Goal: Check status: Check status

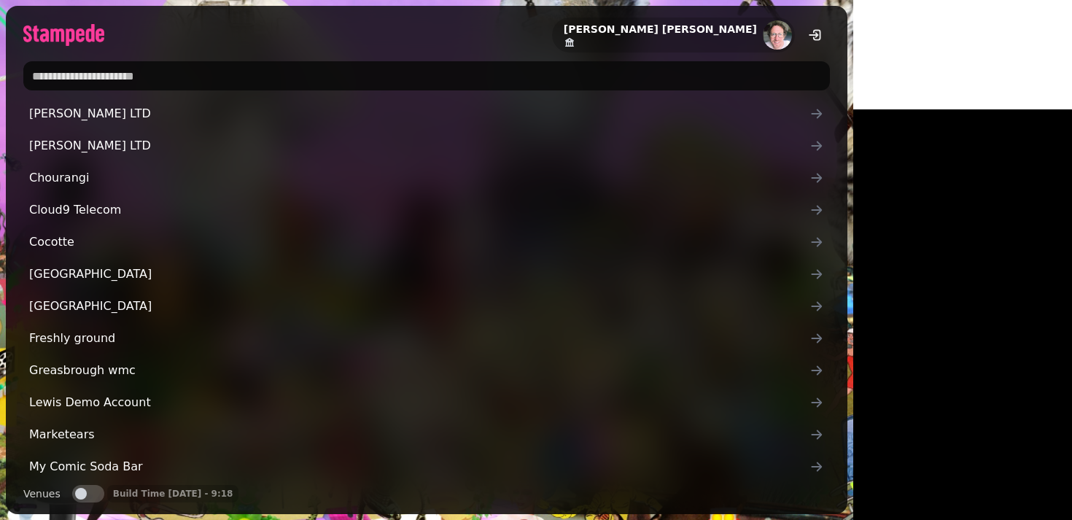
click at [102, 82] on input "text" at bounding box center [426, 75] width 806 height 29
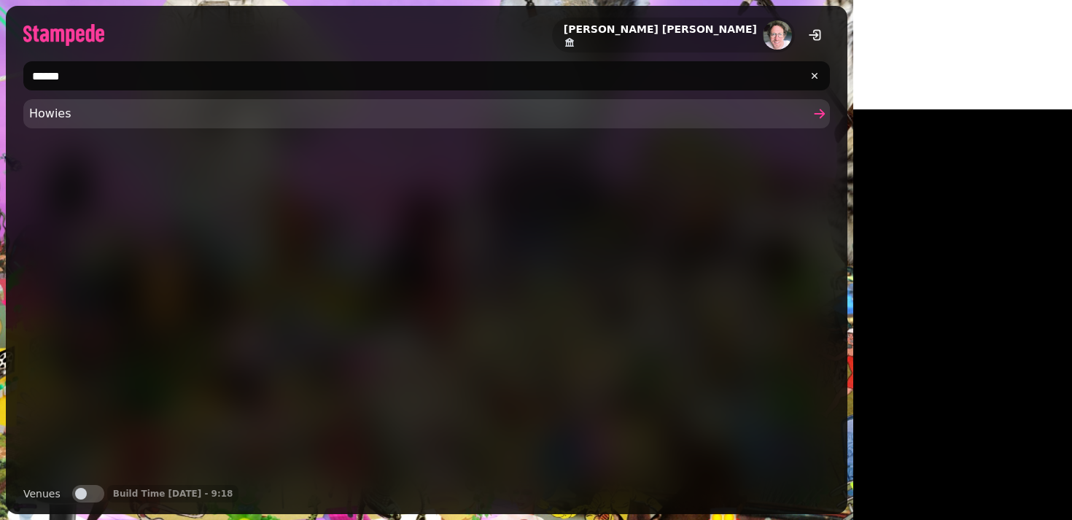
type input "******"
click at [55, 126] on link "Howies" at bounding box center [426, 113] width 806 height 29
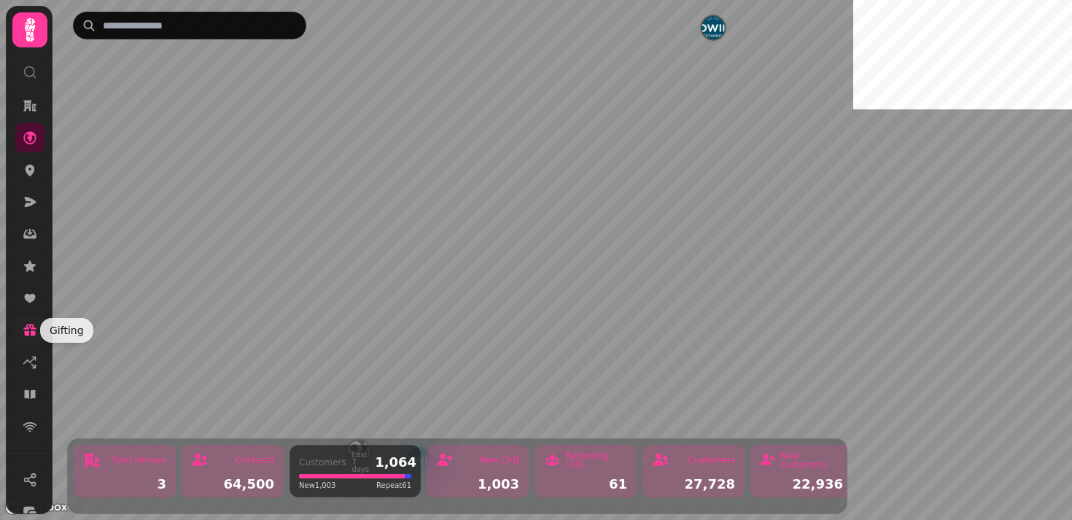
click at [27, 331] on icon at bounding box center [30, 333] width 11 height 5
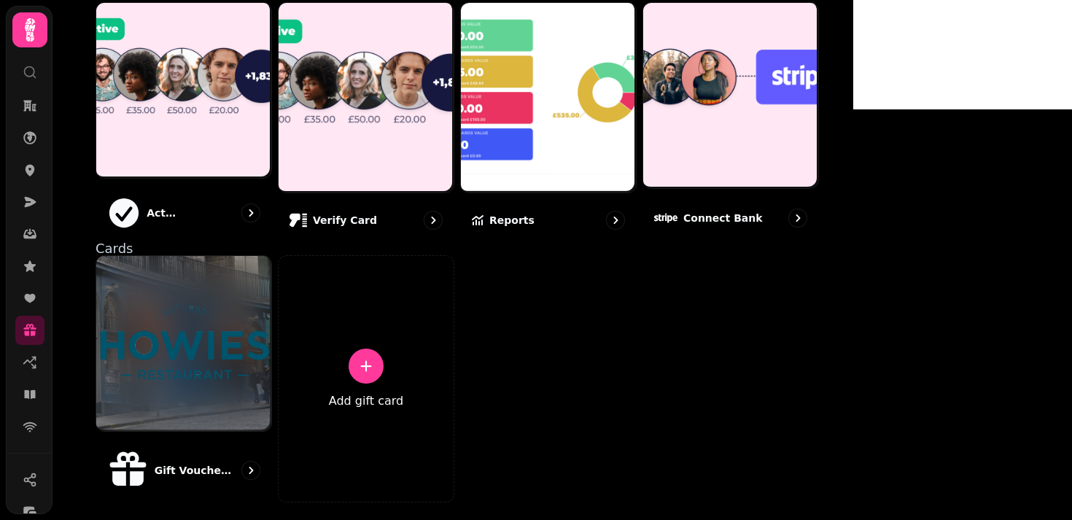
scroll to position [93, 0]
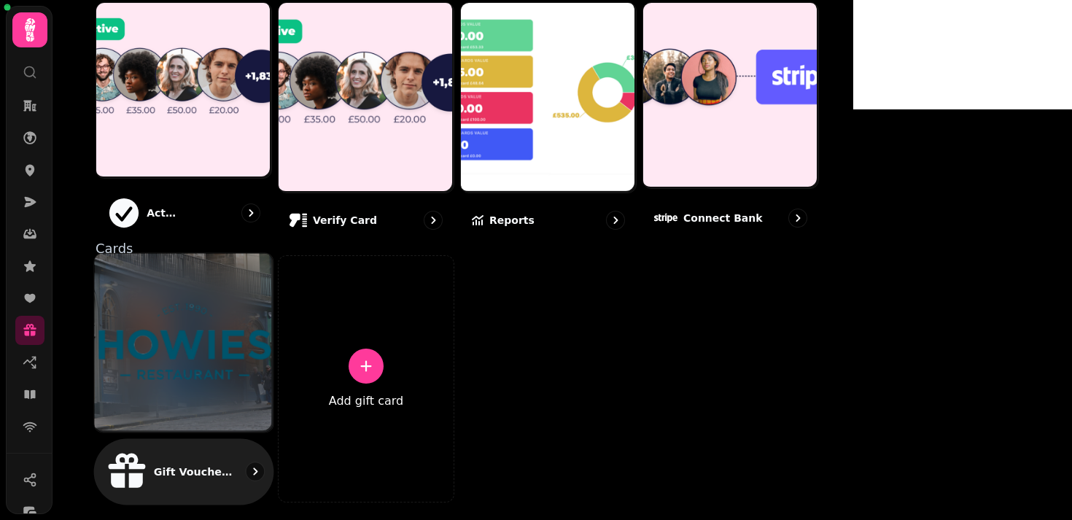
click at [273, 327] on img at bounding box center [184, 343] width 179 height 90
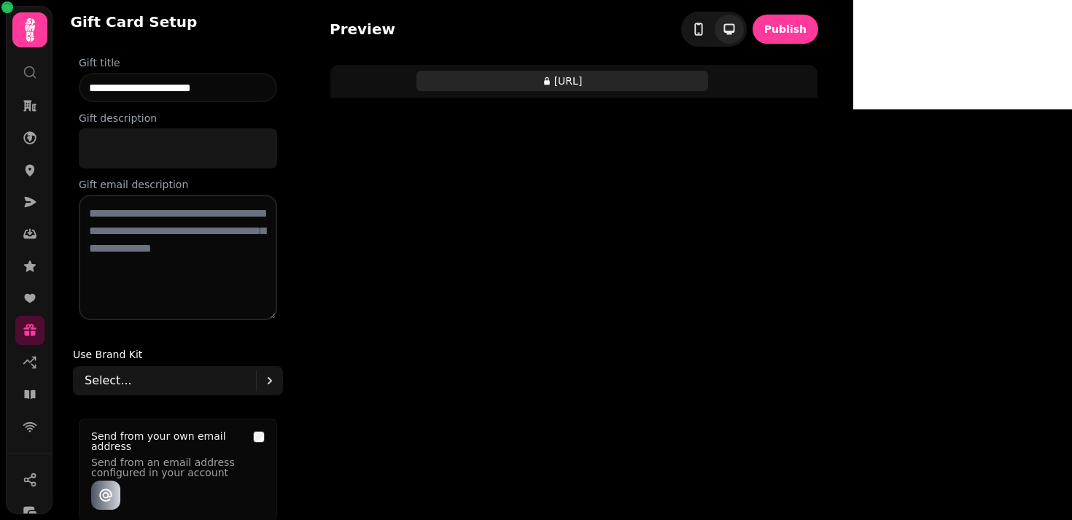
type input "**********"
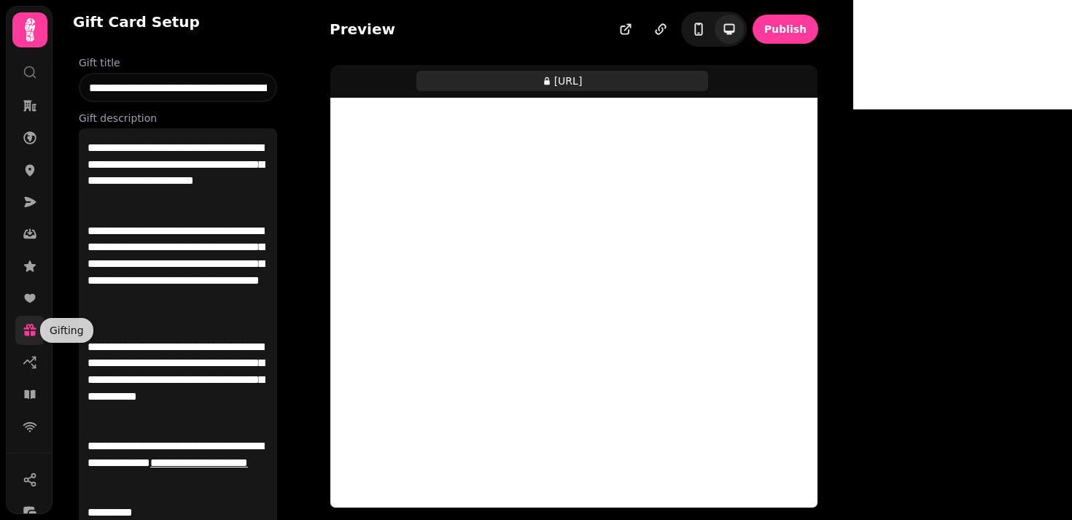
click at [34, 330] on icon at bounding box center [30, 330] width 15 height 15
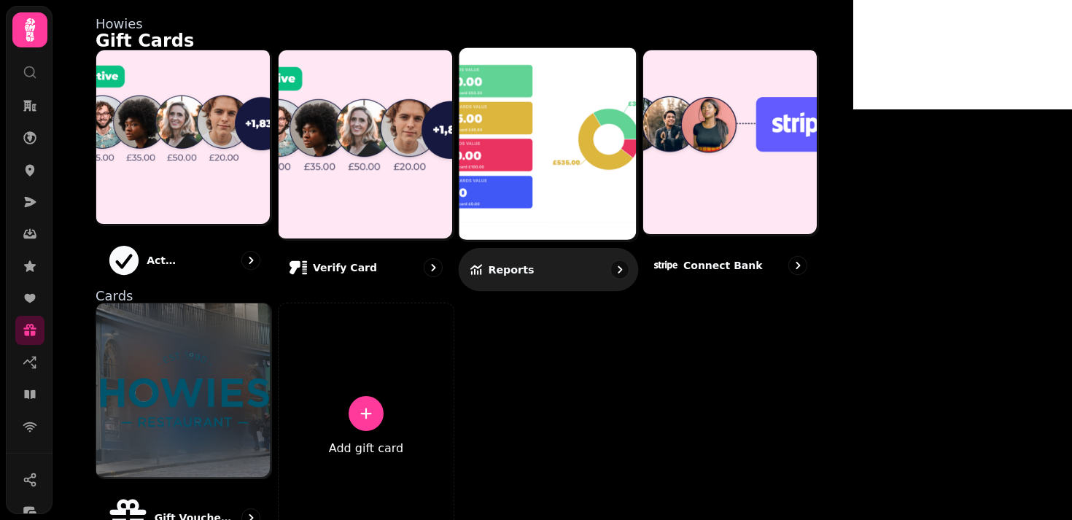
click at [636, 193] on img at bounding box center [547, 143] width 179 height 193
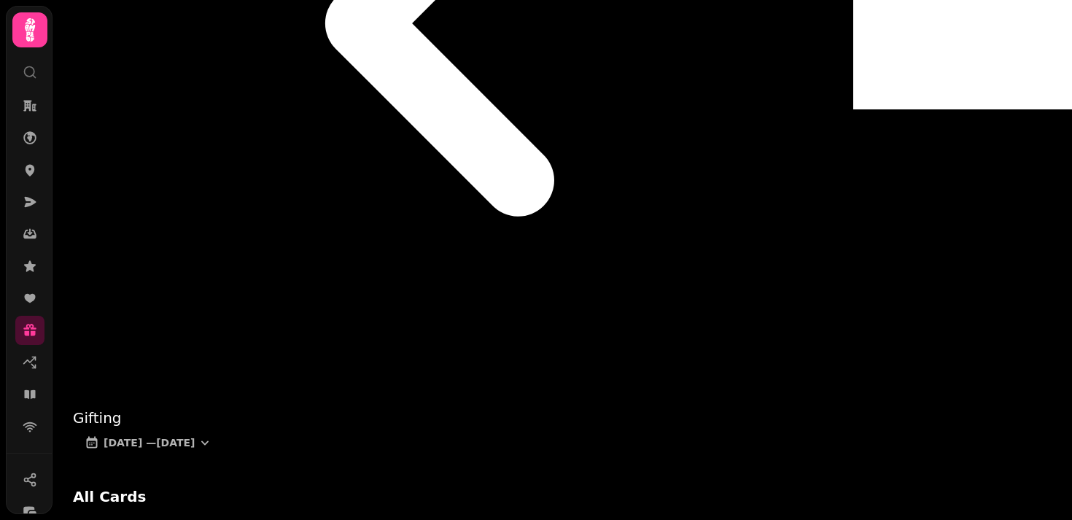
scroll to position [373, 0]
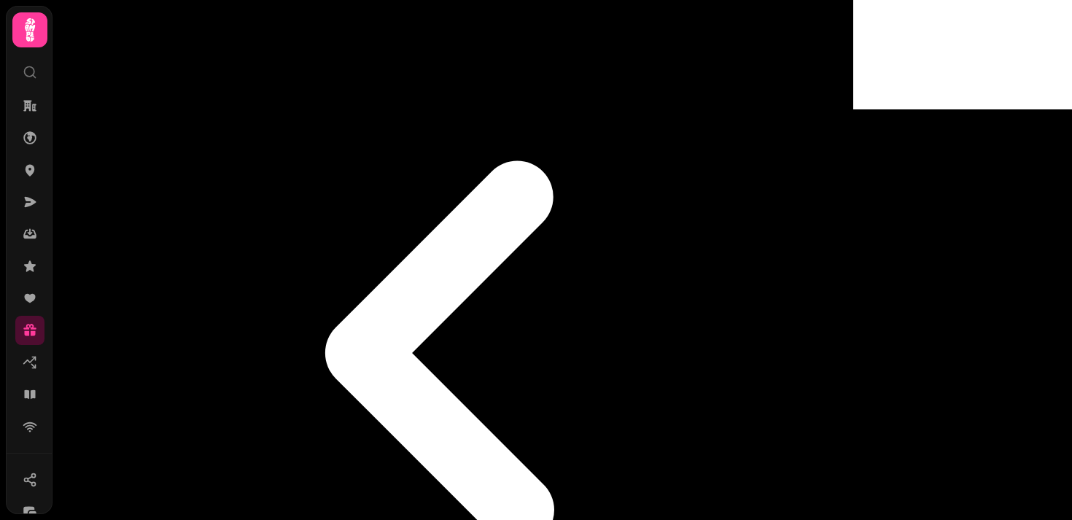
scroll to position [0, 0]
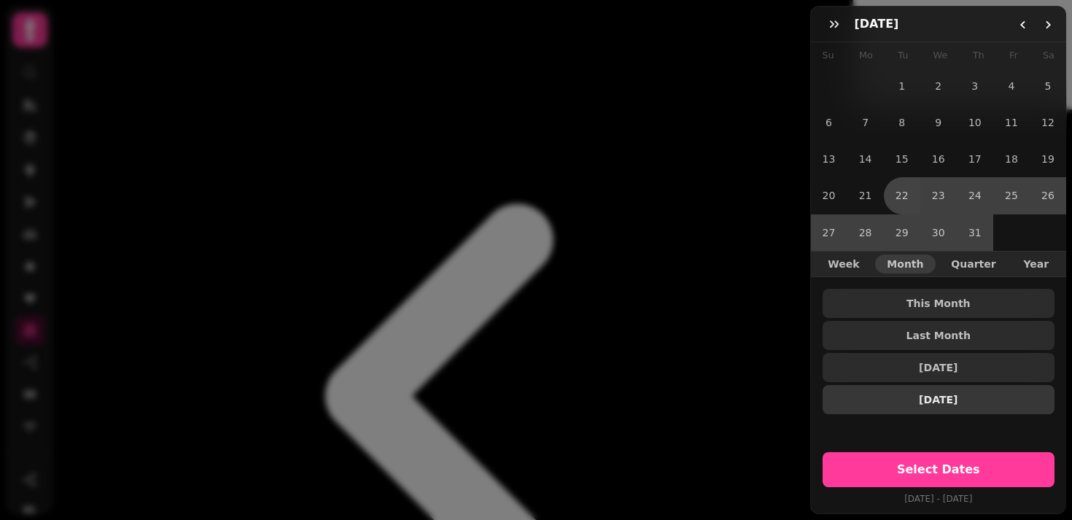
click at [959, 401] on span "3 Months Ago" at bounding box center [938, 399] width 209 height 10
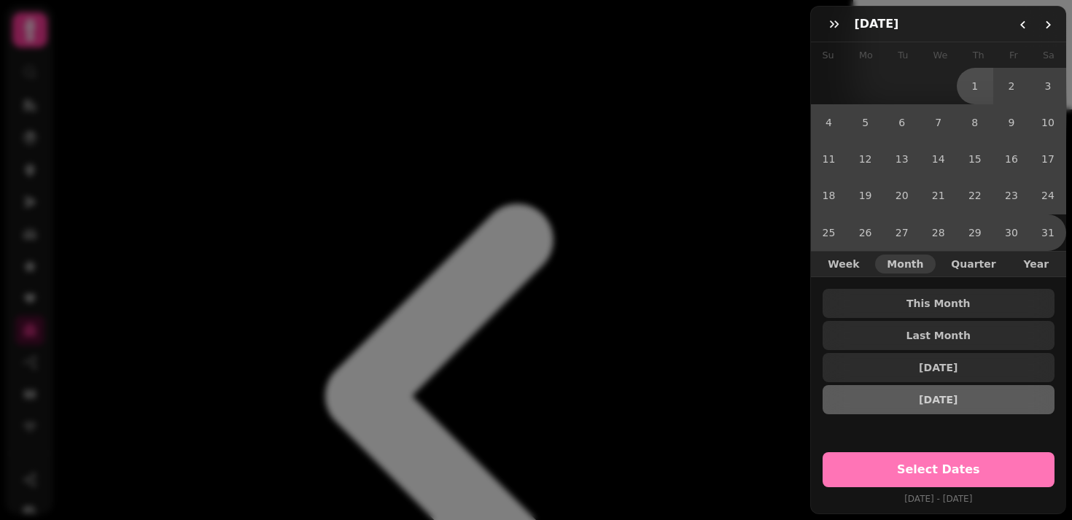
click at [928, 468] on span "Select Dates" at bounding box center [939, 470] width 198 height 12
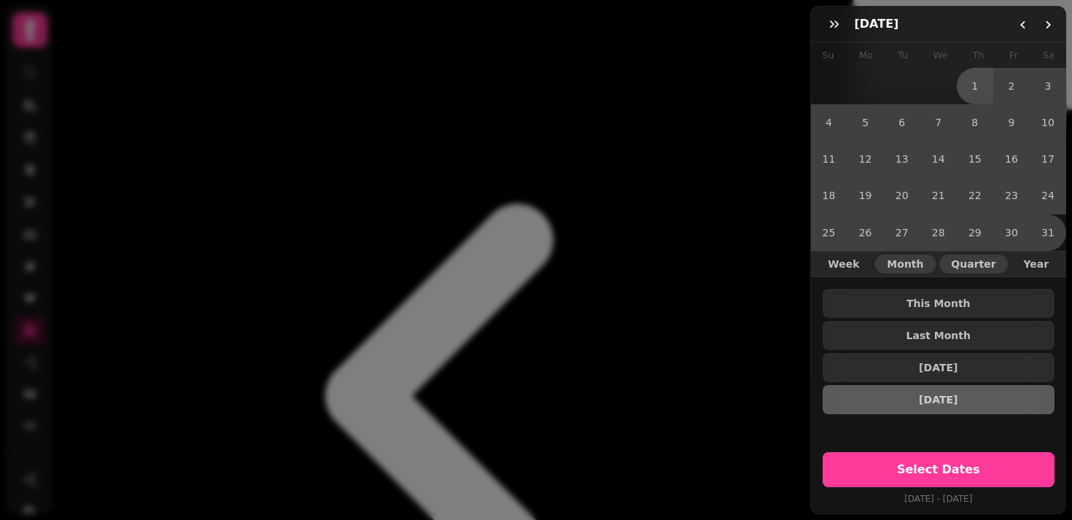
click at [969, 259] on span "Quarter" at bounding box center [973, 264] width 44 height 10
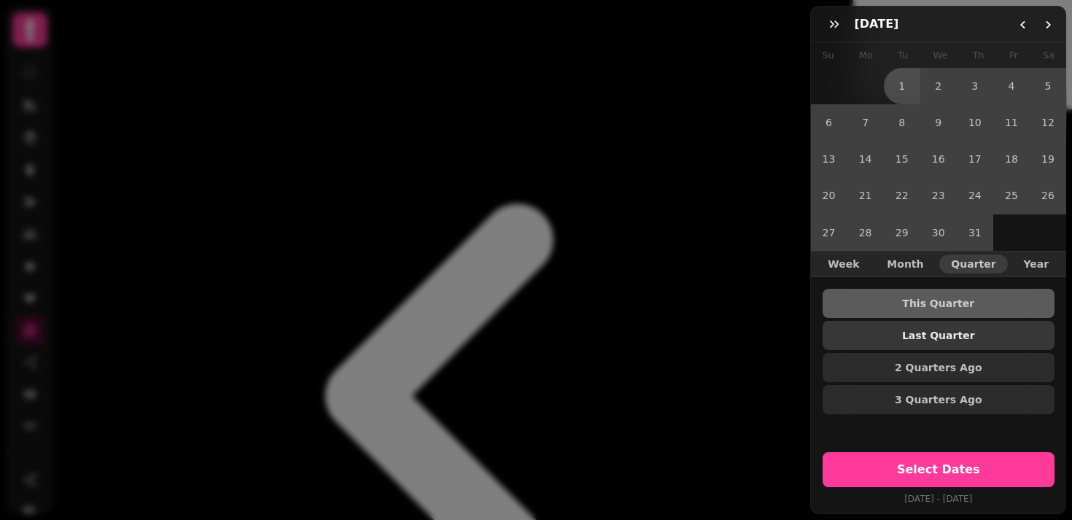
click at [910, 339] on span "Last Quarter" at bounding box center [938, 335] width 209 height 10
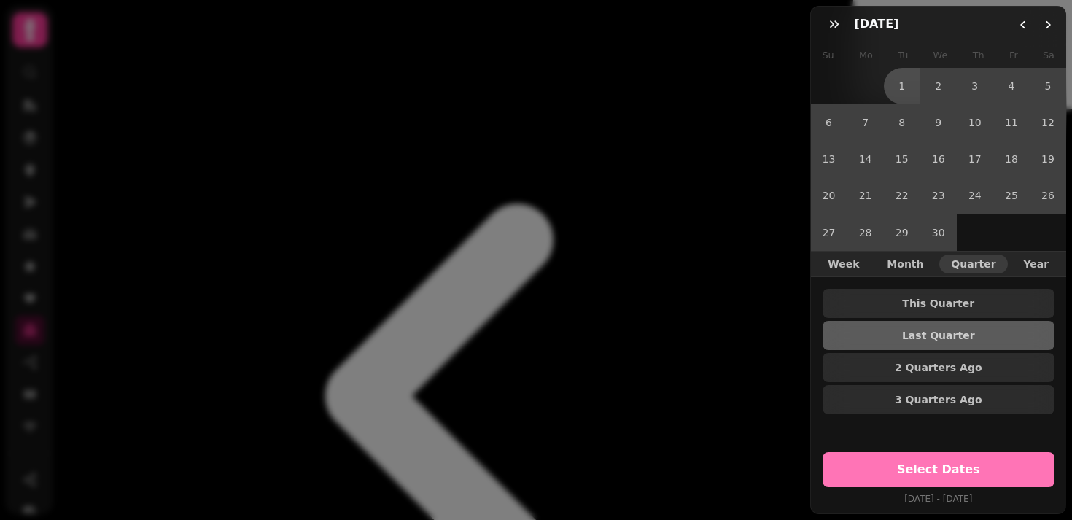
click at [884, 469] on span "Select Dates" at bounding box center [939, 470] width 198 height 12
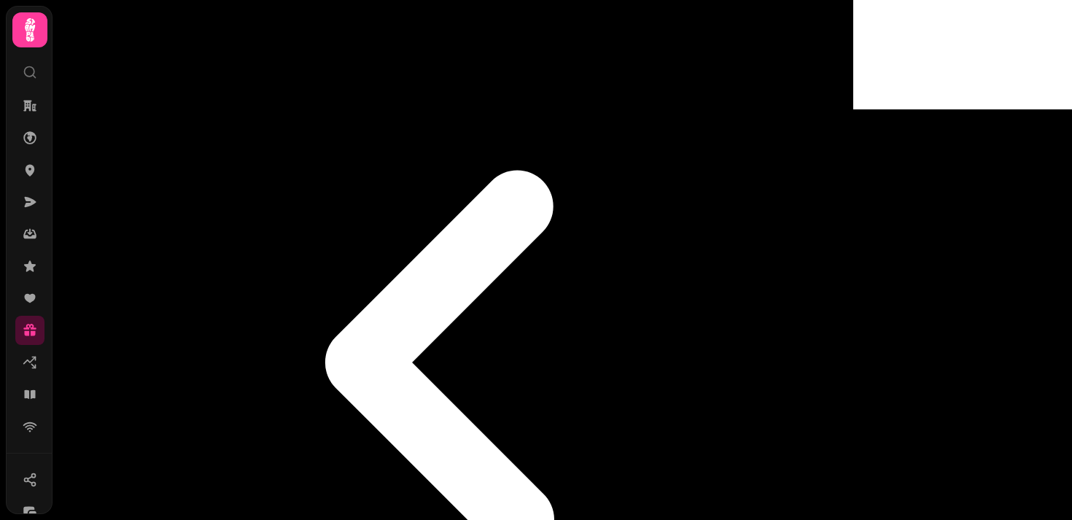
scroll to position [29, 0]
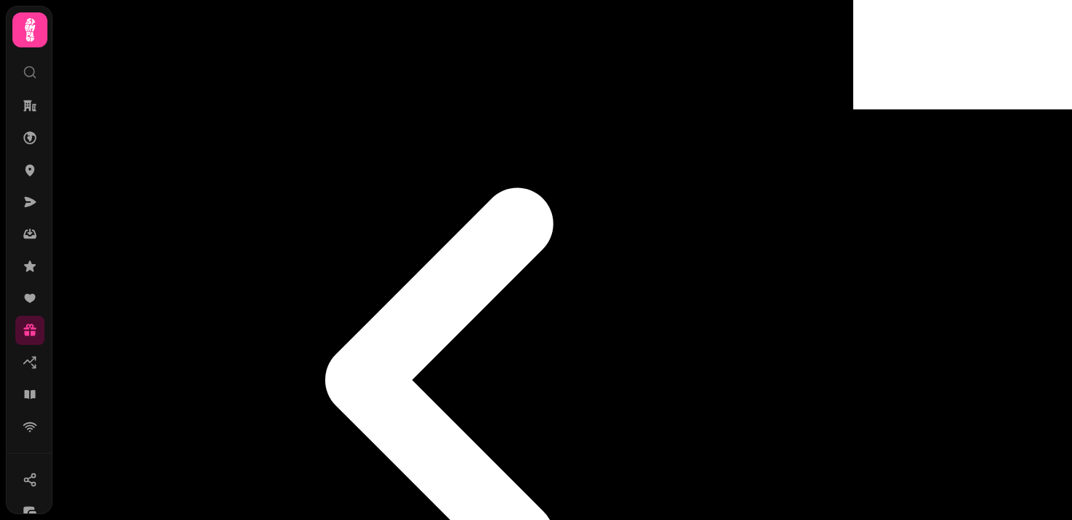
scroll to position [11, 0]
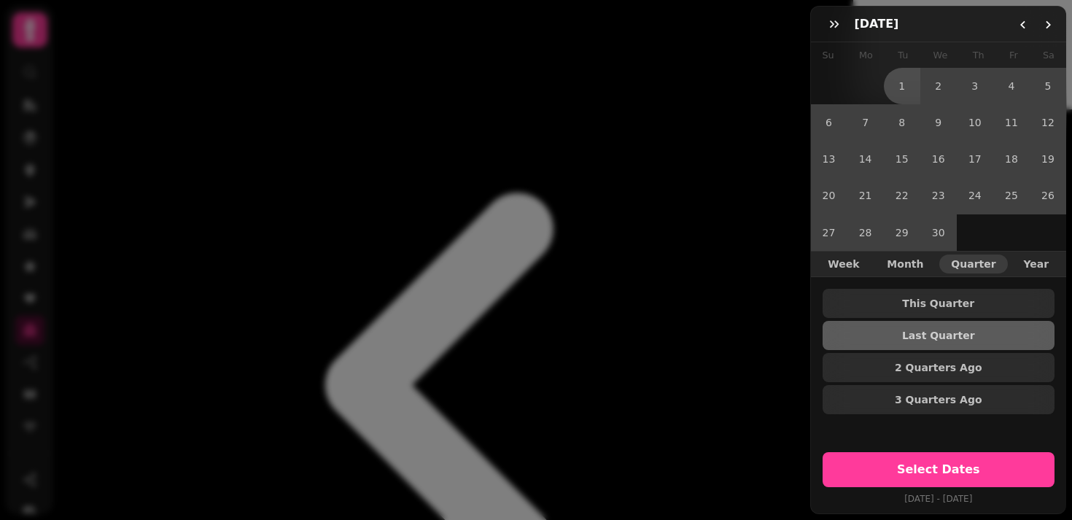
click at [617, 79] on div "April 25 April 2025 Su Mo Tu We Th Fr Sa 1 2 3 4 5 6 7 8 9 10 11 12 13 14 15 16…" at bounding box center [536, 271] width 1072 height 496
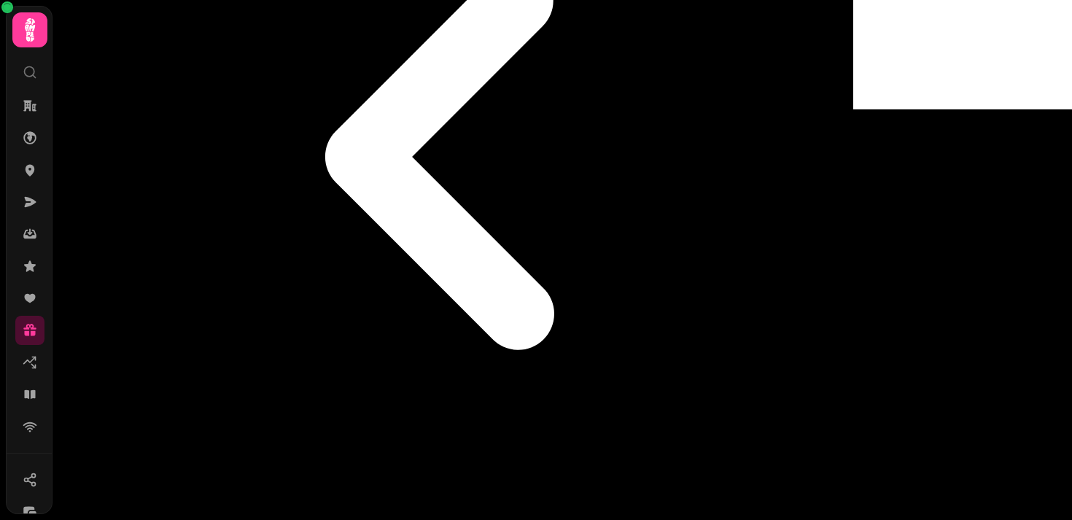
scroll to position [373, 0]
